Goal: Obtain resource: Obtain resource

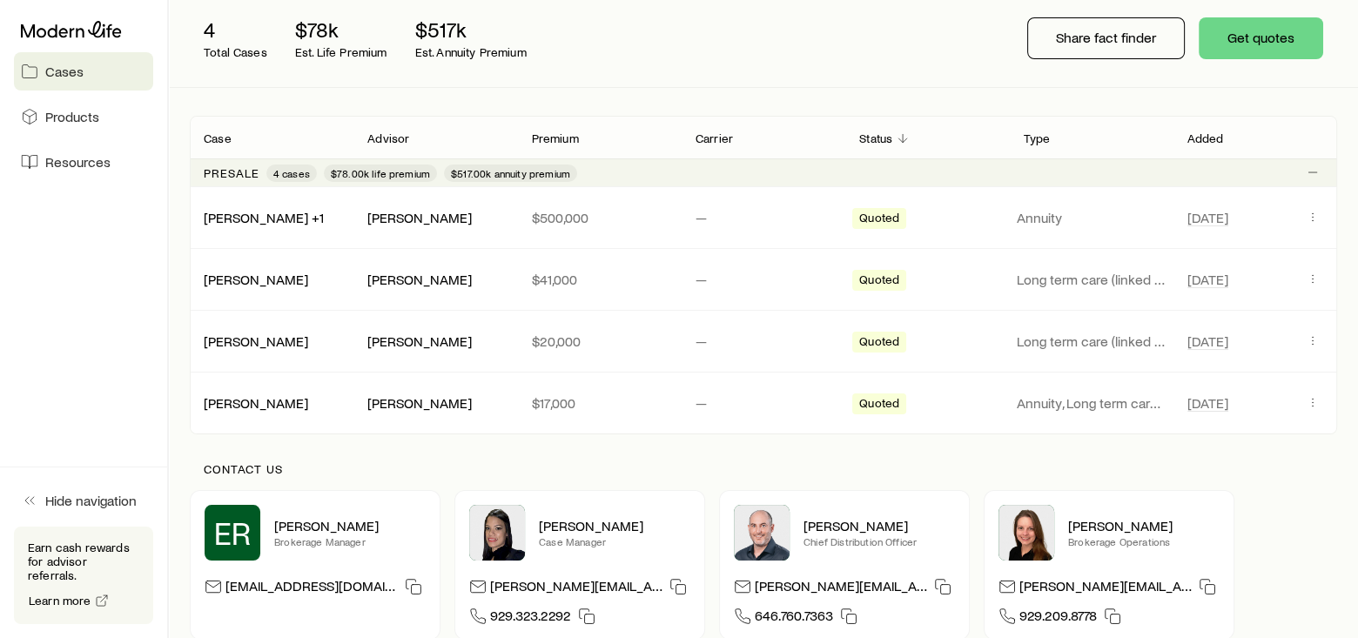
scroll to position [130, 0]
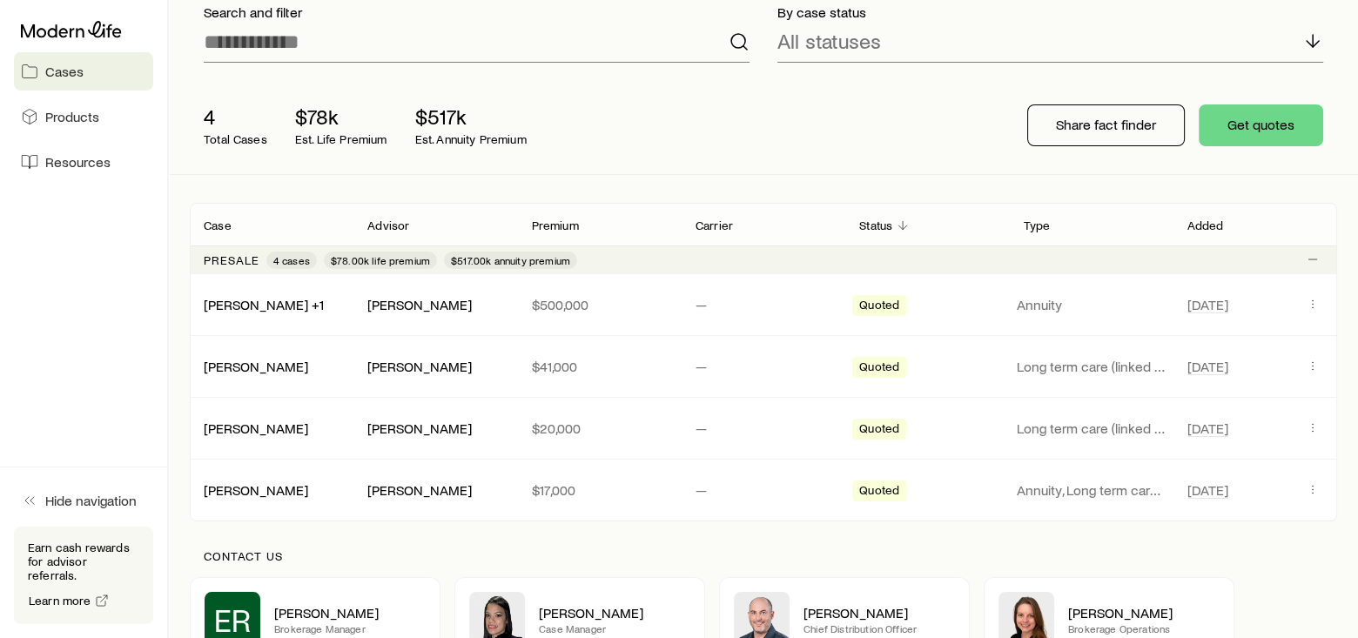
click at [58, 74] on span "Cases" at bounding box center [64, 71] width 38 height 17
click at [65, 165] on span "Resources" at bounding box center [77, 161] width 65 height 17
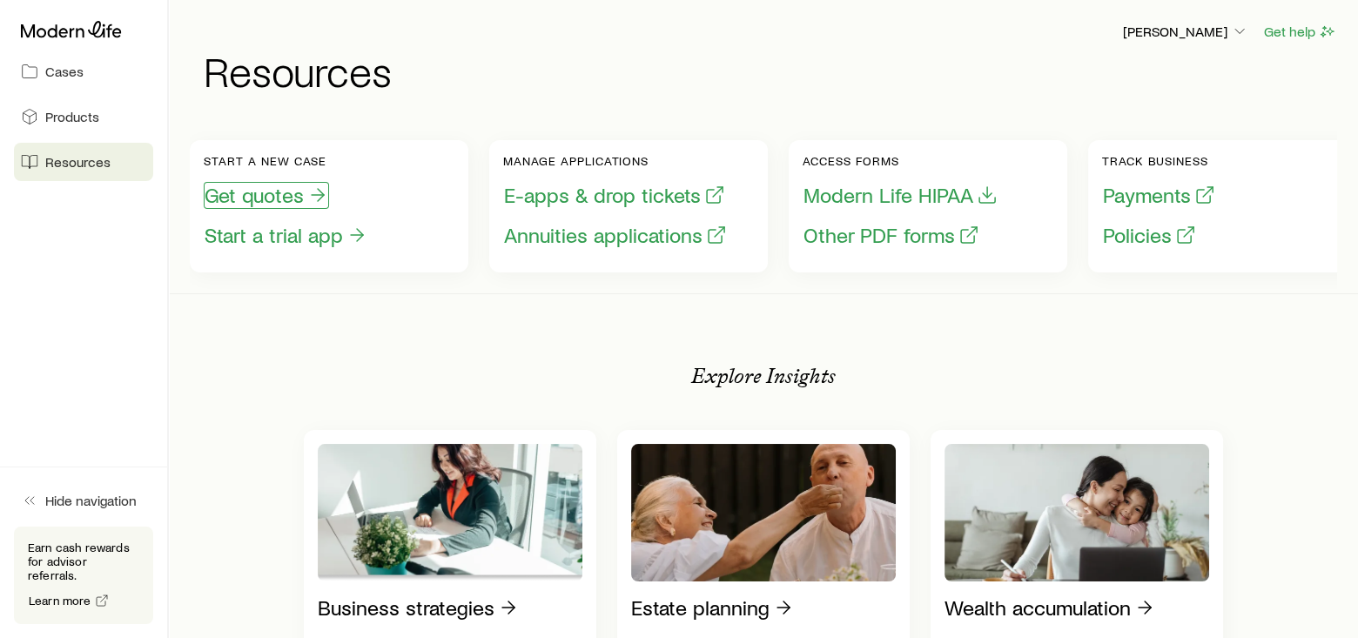
click at [279, 191] on button "Get quotes" at bounding box center [266, 195] width 125 height 27
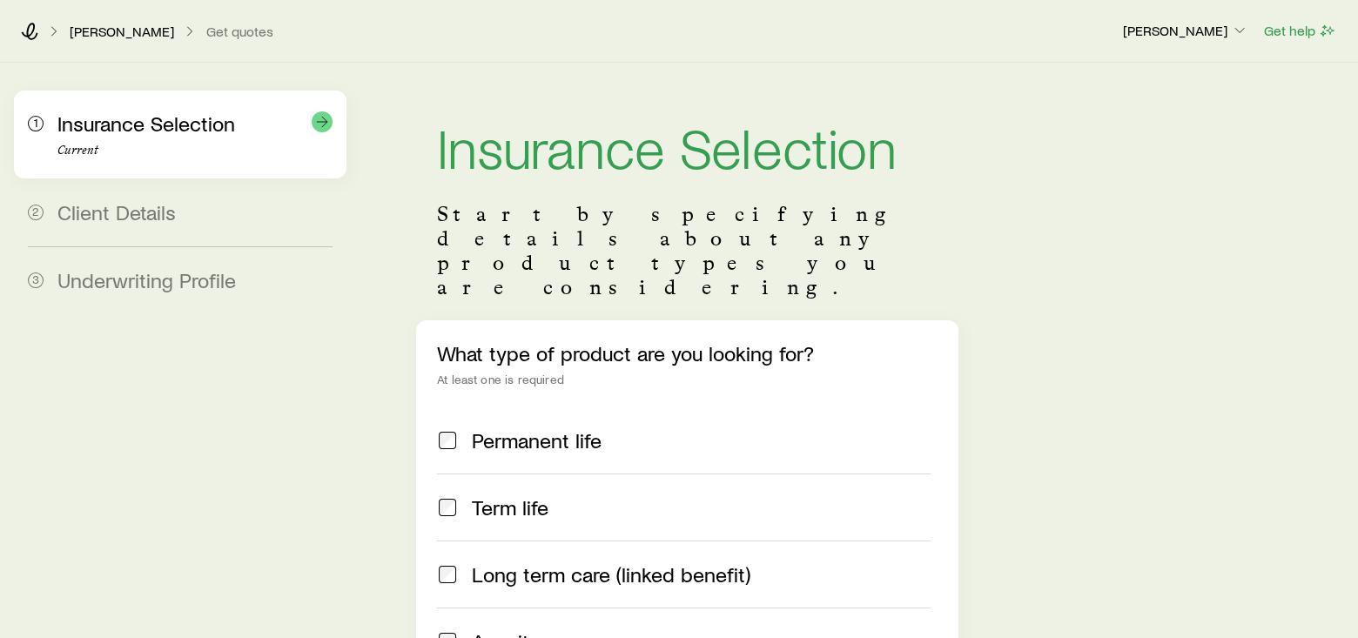
click at [90, 124] on span "Insurance Selection" at bounding box center [146, 123] width 178 height 25
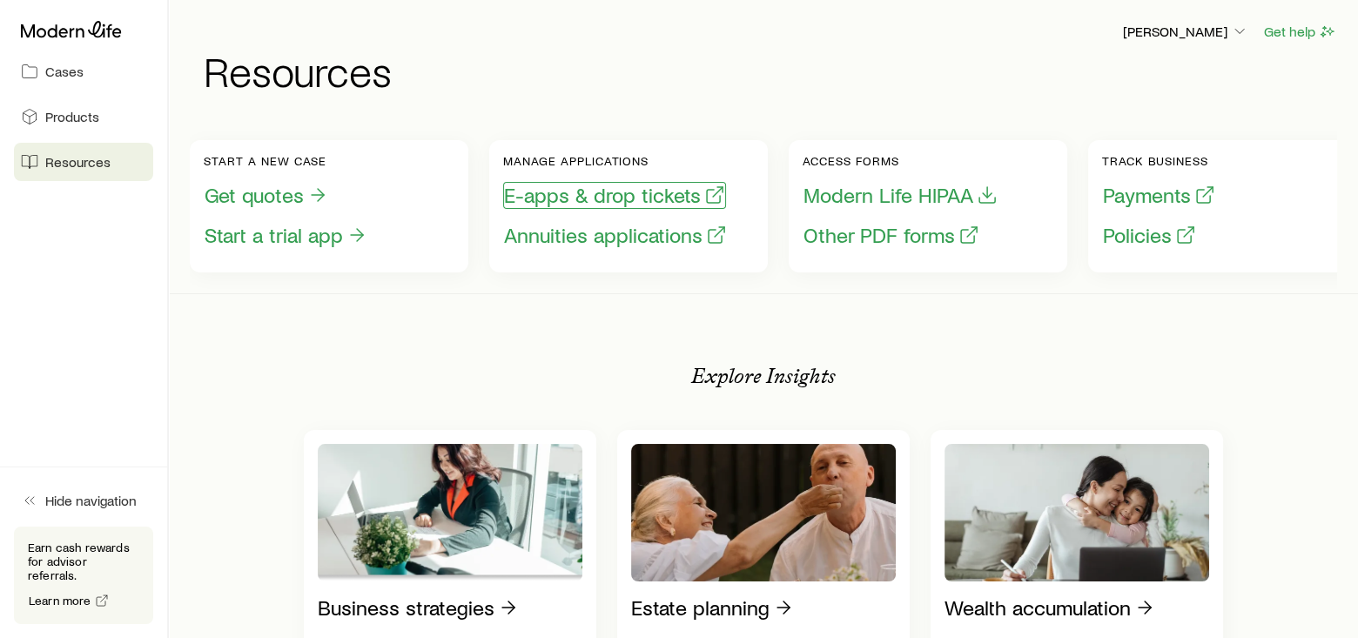
click at [527, 198] on button "E-apps & drop tickets" at bounding box center [614, 195] width 223 height 27
